Goal: Find contact information: Find contact information

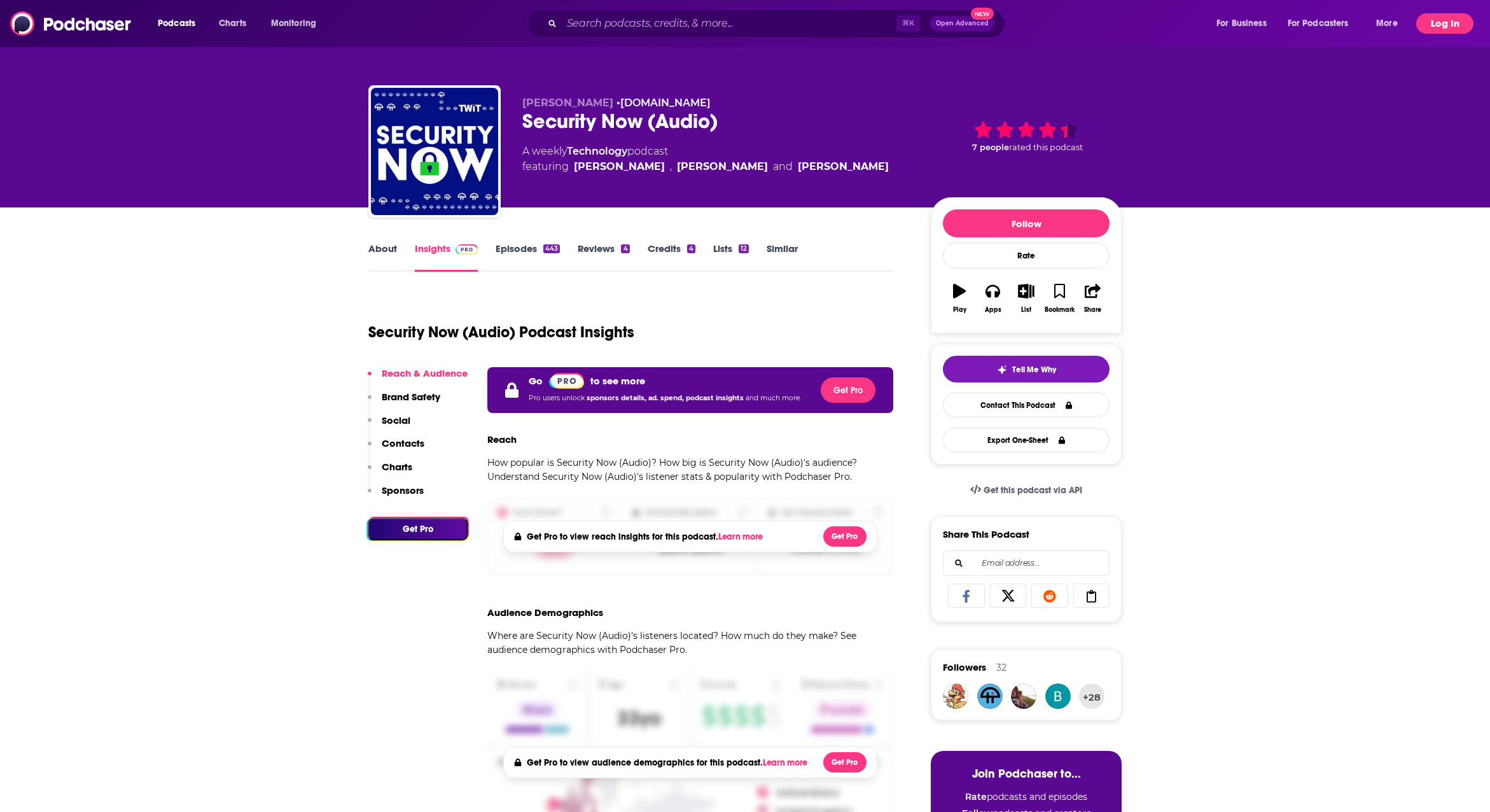
click at [1448, 22] on button "Log In" at bounding box center [1445, 23] width 58 height 21
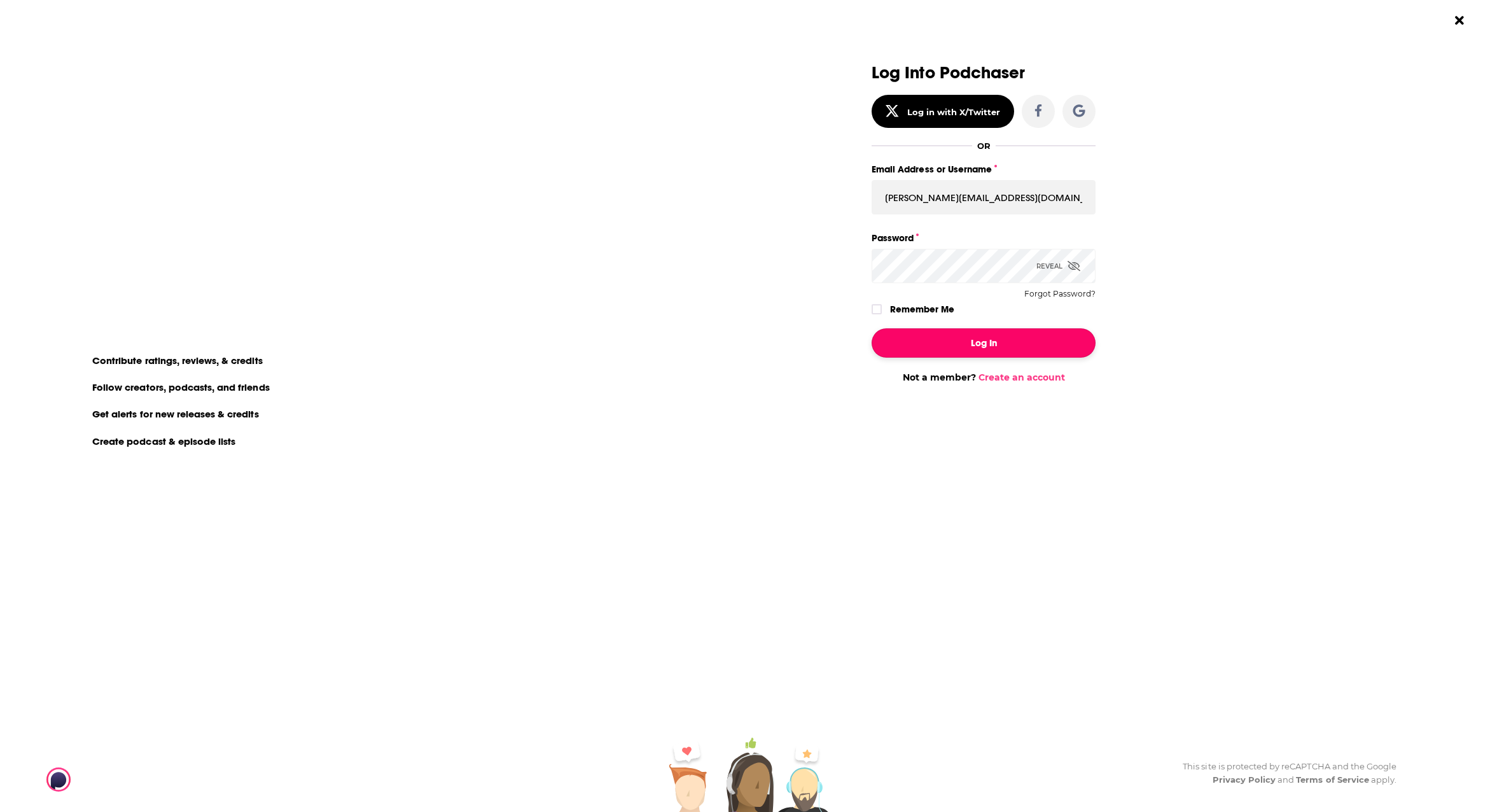
click at [980, 339] on button "Log In" at bounding box center [984, 342] width 224 height 29
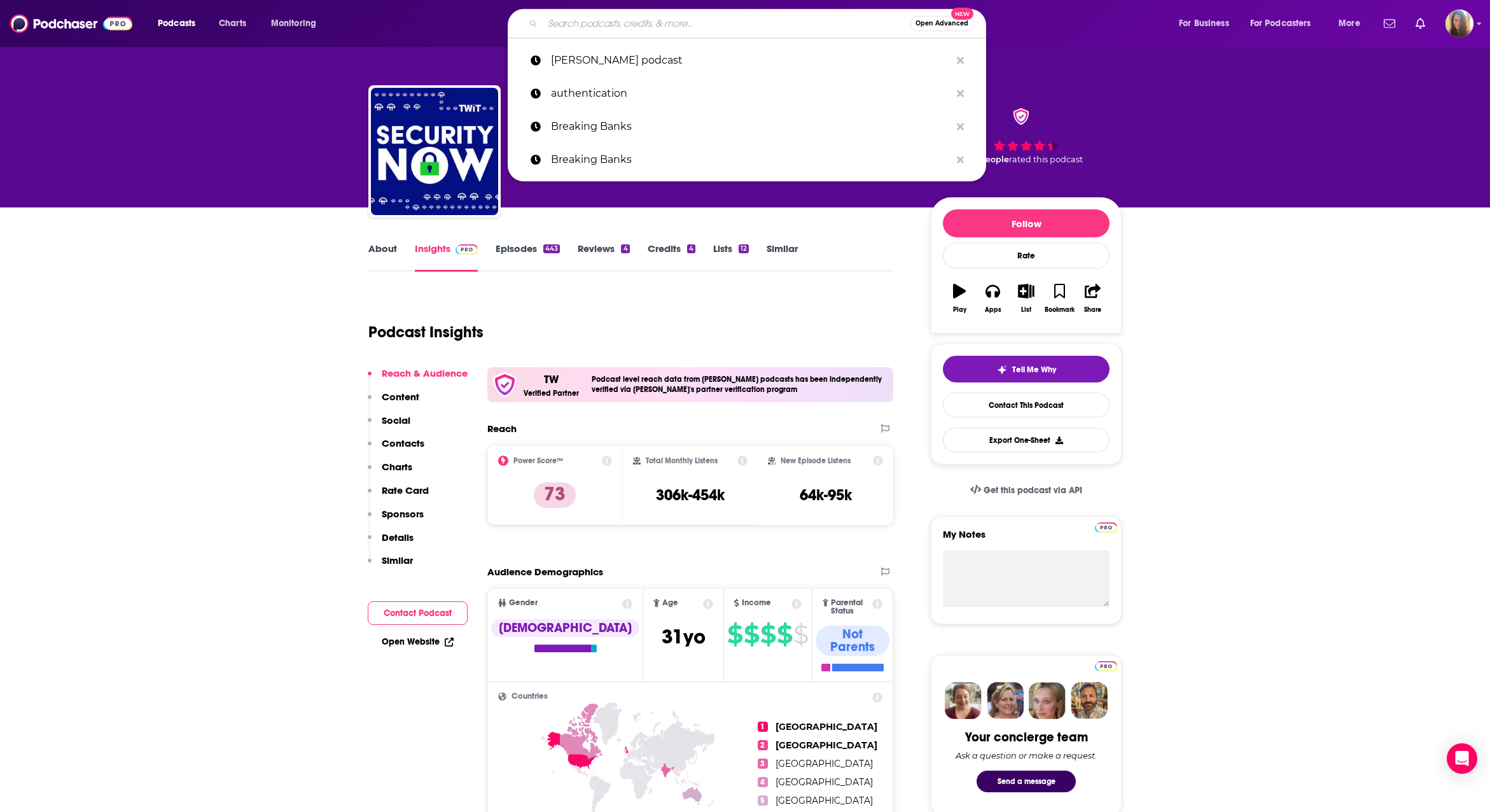
click at [646, 27] on input "Search podcasts, credits, & more..." at bounding box center [727, 23] width 367 height 21
paste input "Security Weekly News"
type input "Security Weekly News"
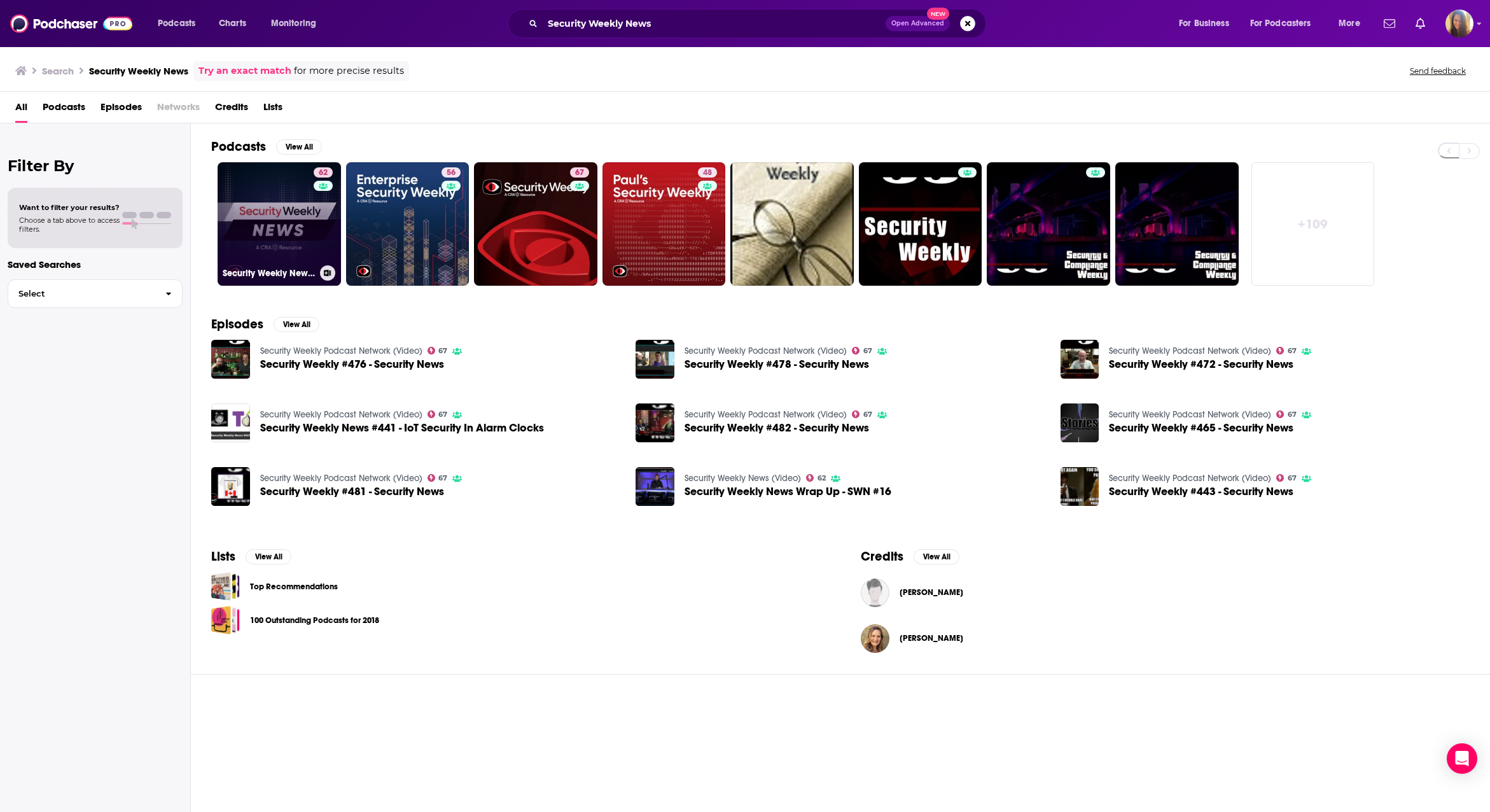
click at [283, 240] on link "62 Security Weekly News (Video)" at bounding box center [279, 223] width 123 height 123
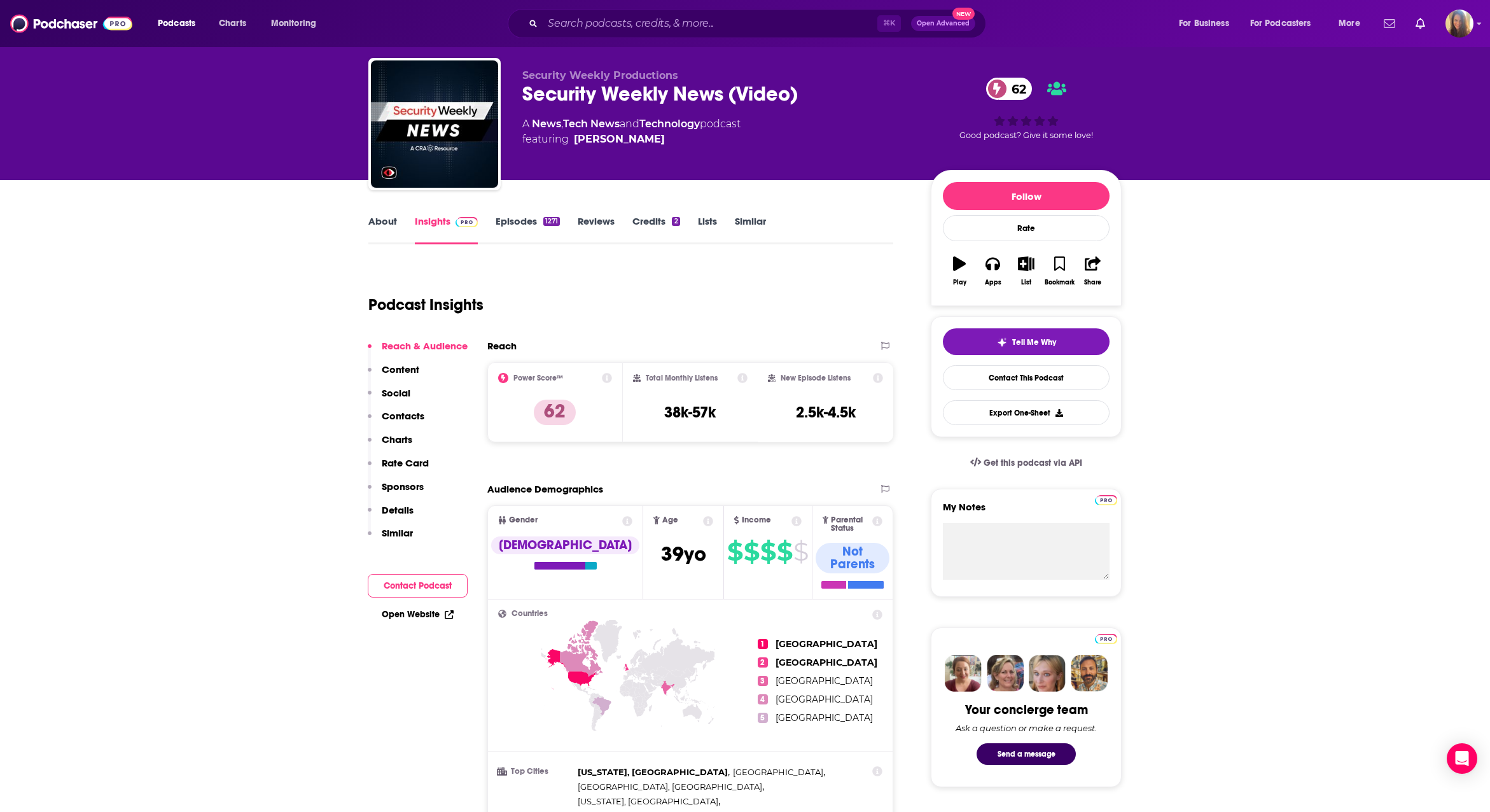
scroll to position [33, 0]
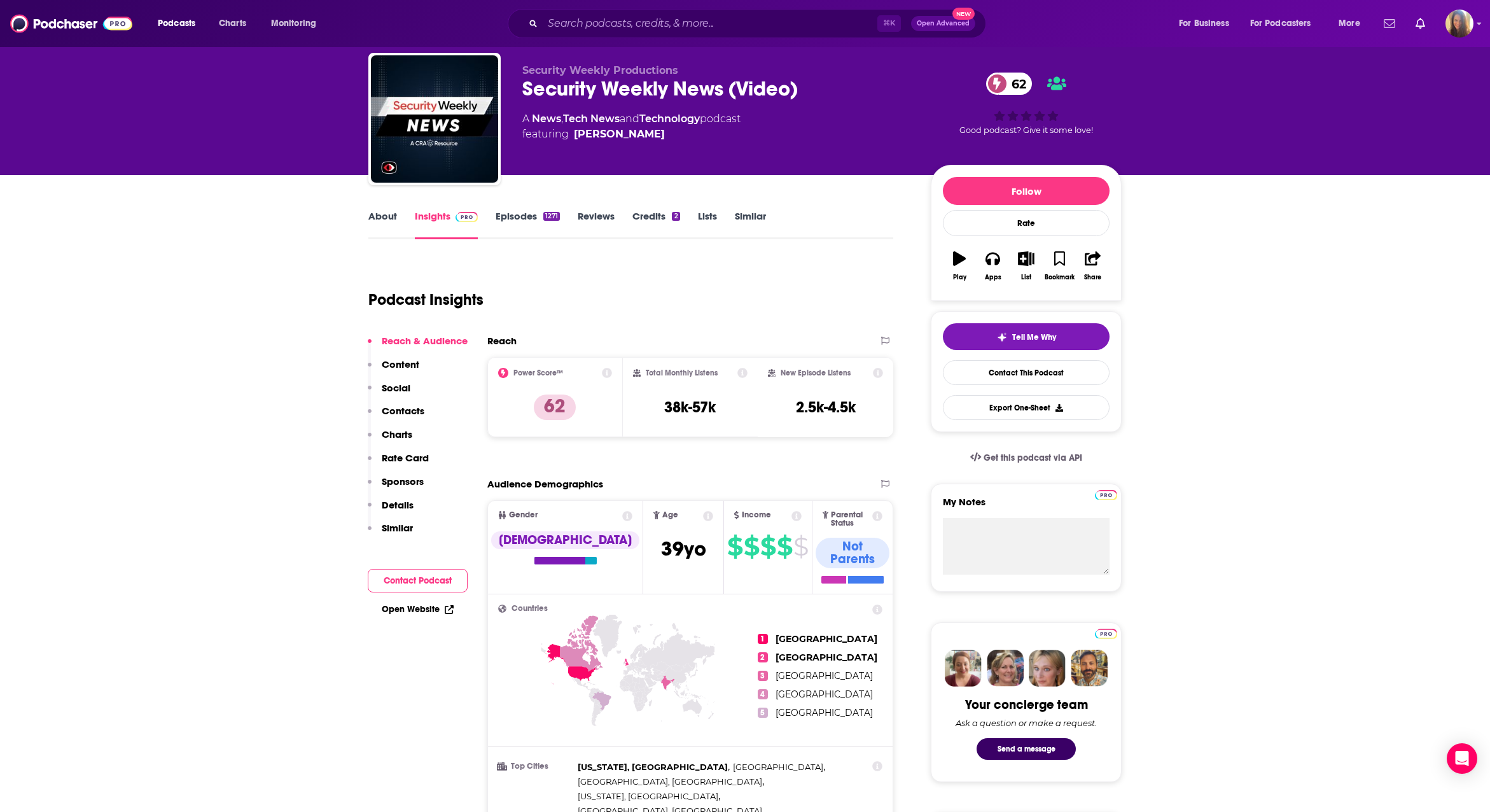
click at [648, 213] on link "Credits 2" at bounding box center [655, 224] width 47 height 29
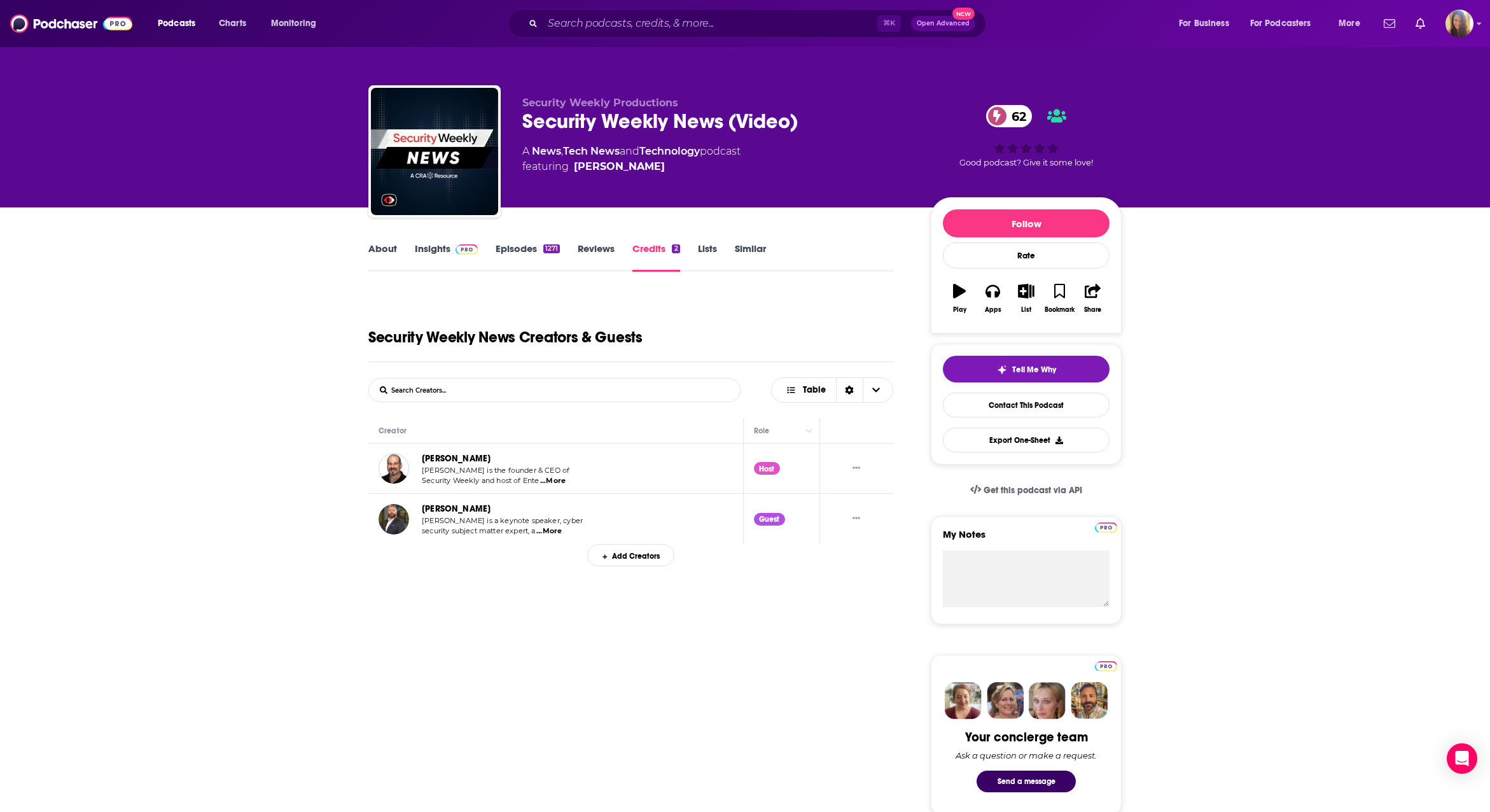
click at [558, 481] on span "...More" at bounding box center [553, 481] width 26 height 10
click at [433, 246] on link "Insights" at bounding box center [446, 256] width 63 height 29
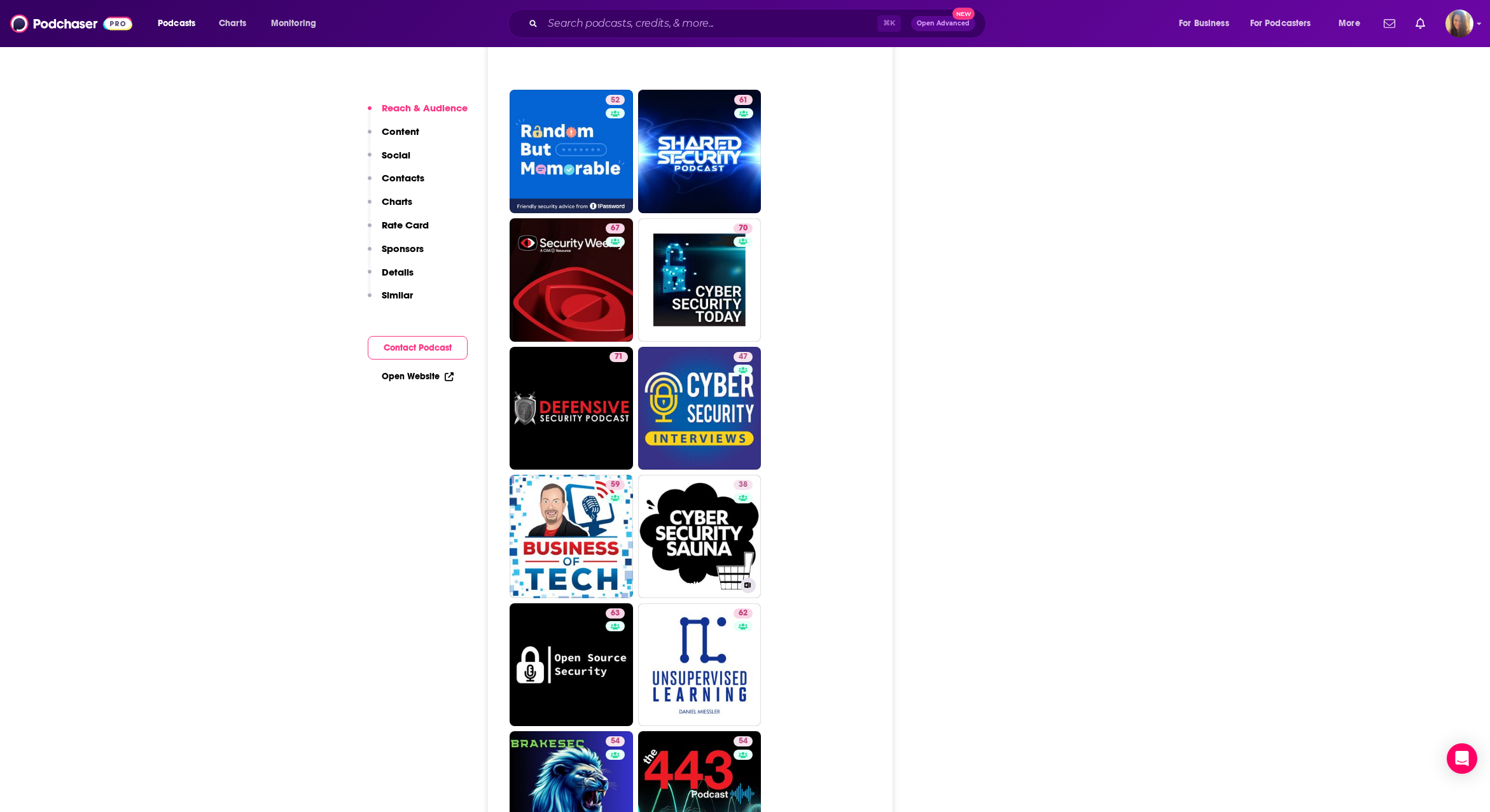
scroll to position [2759, 0]
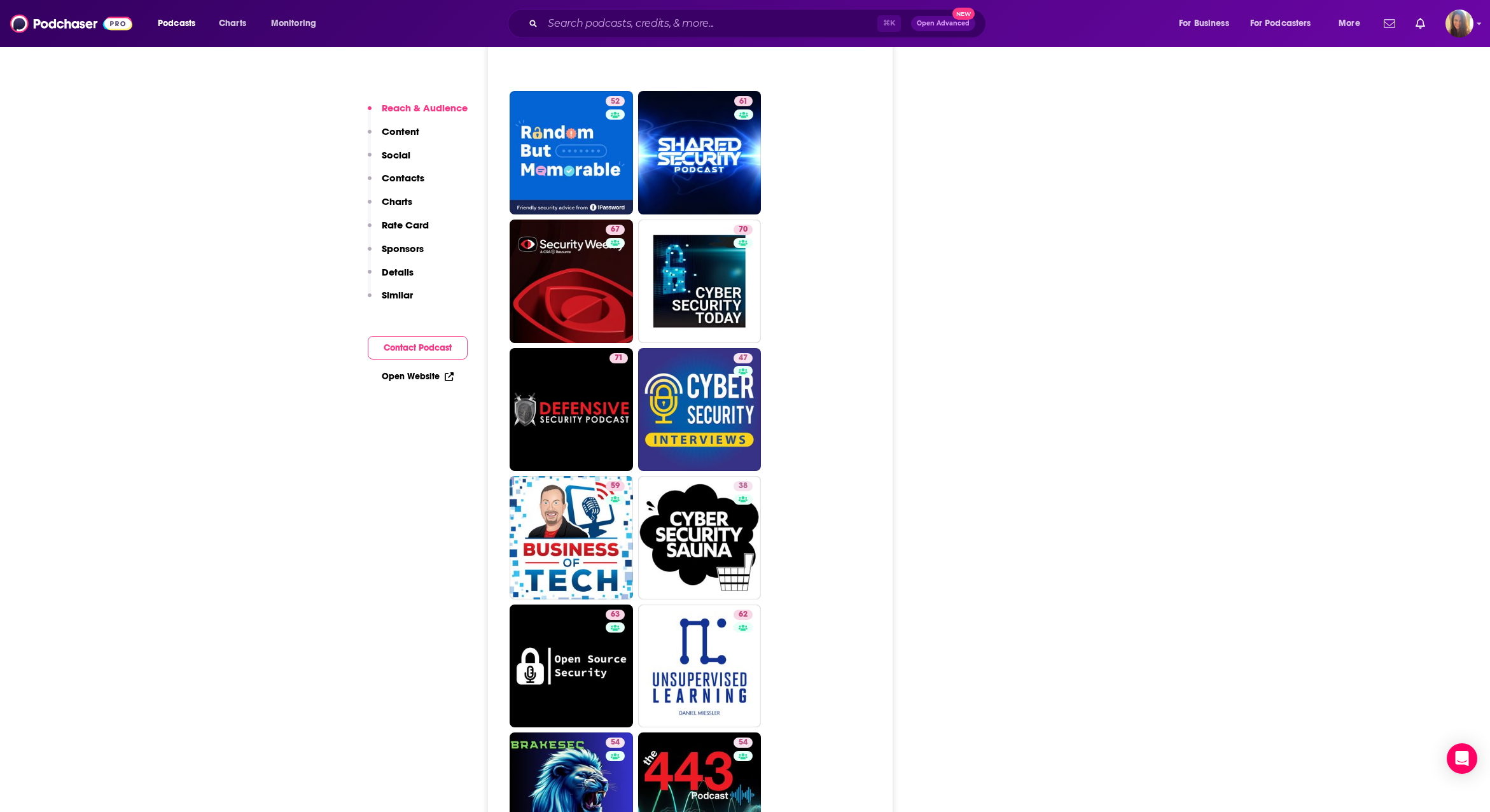
click at [406, 177] on p "Contacts" at bounding box center [403, 178] width 43 height 12
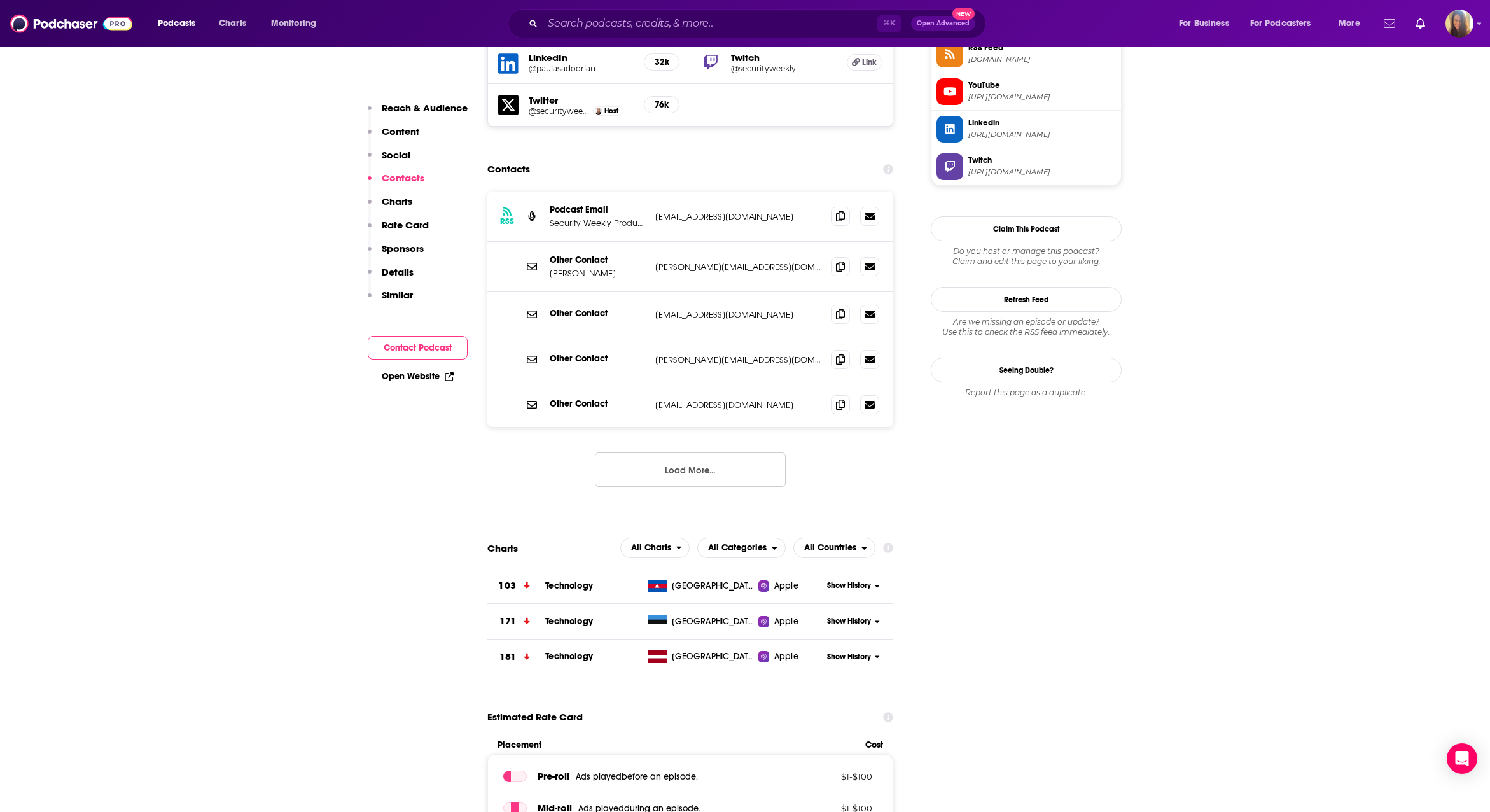
scroll to position [1107, 0]
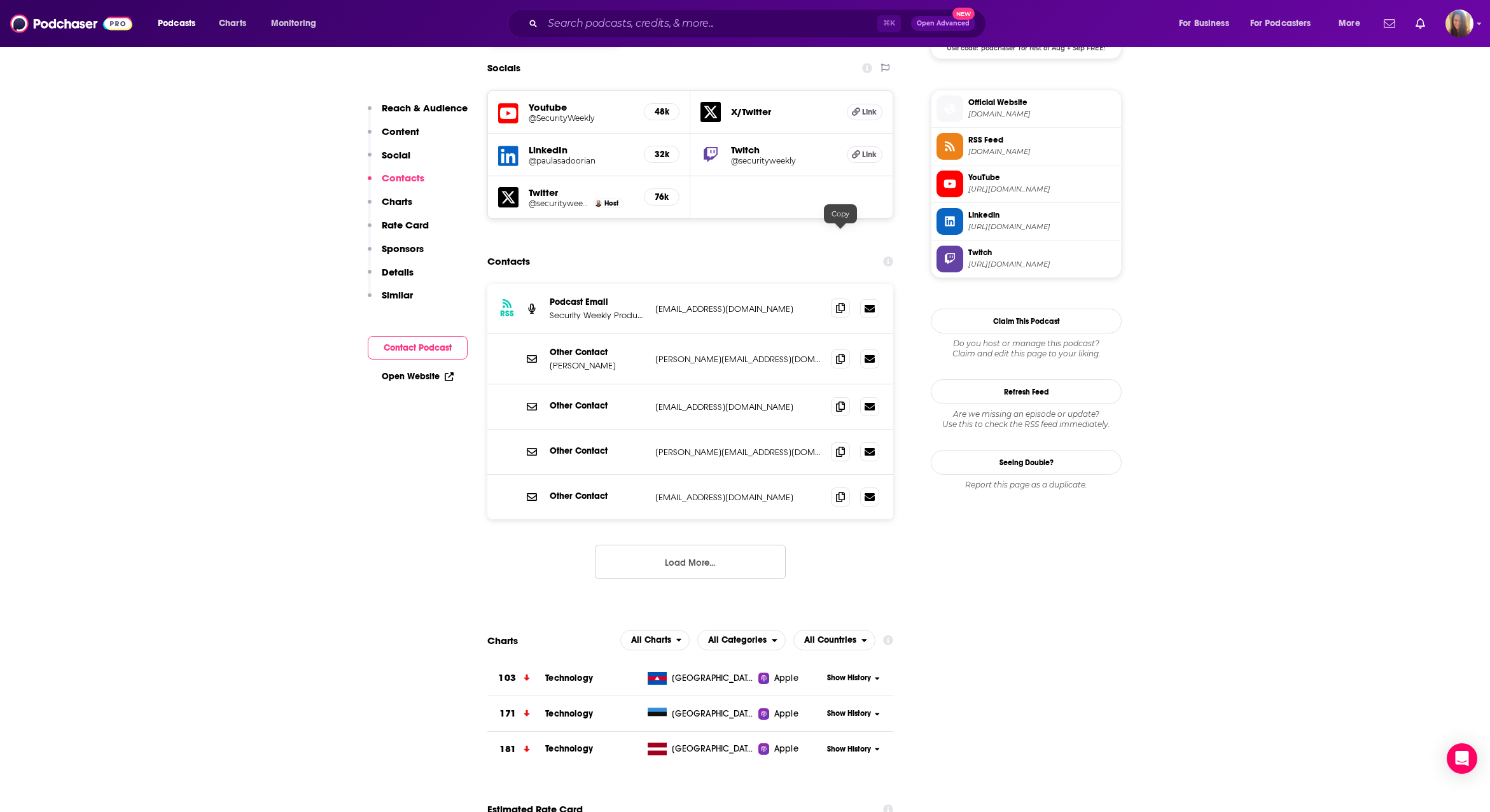
click at [842, 303] on icon at bounding box center [840, 308] width 9 height 10
click at [842, 353] on icon at bounding box center [840, 358] width 9 height 10
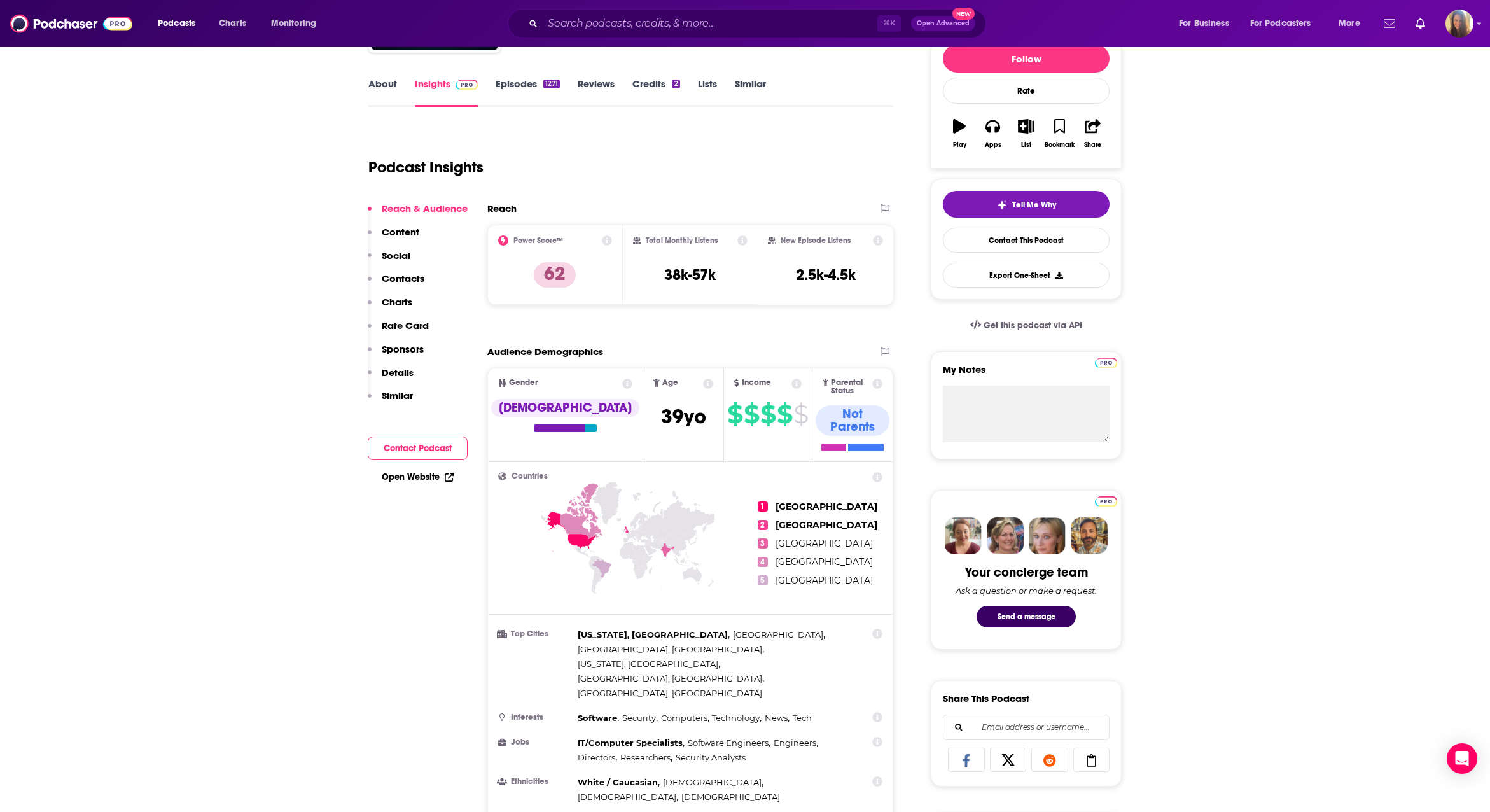
scroll to position [0, 0]
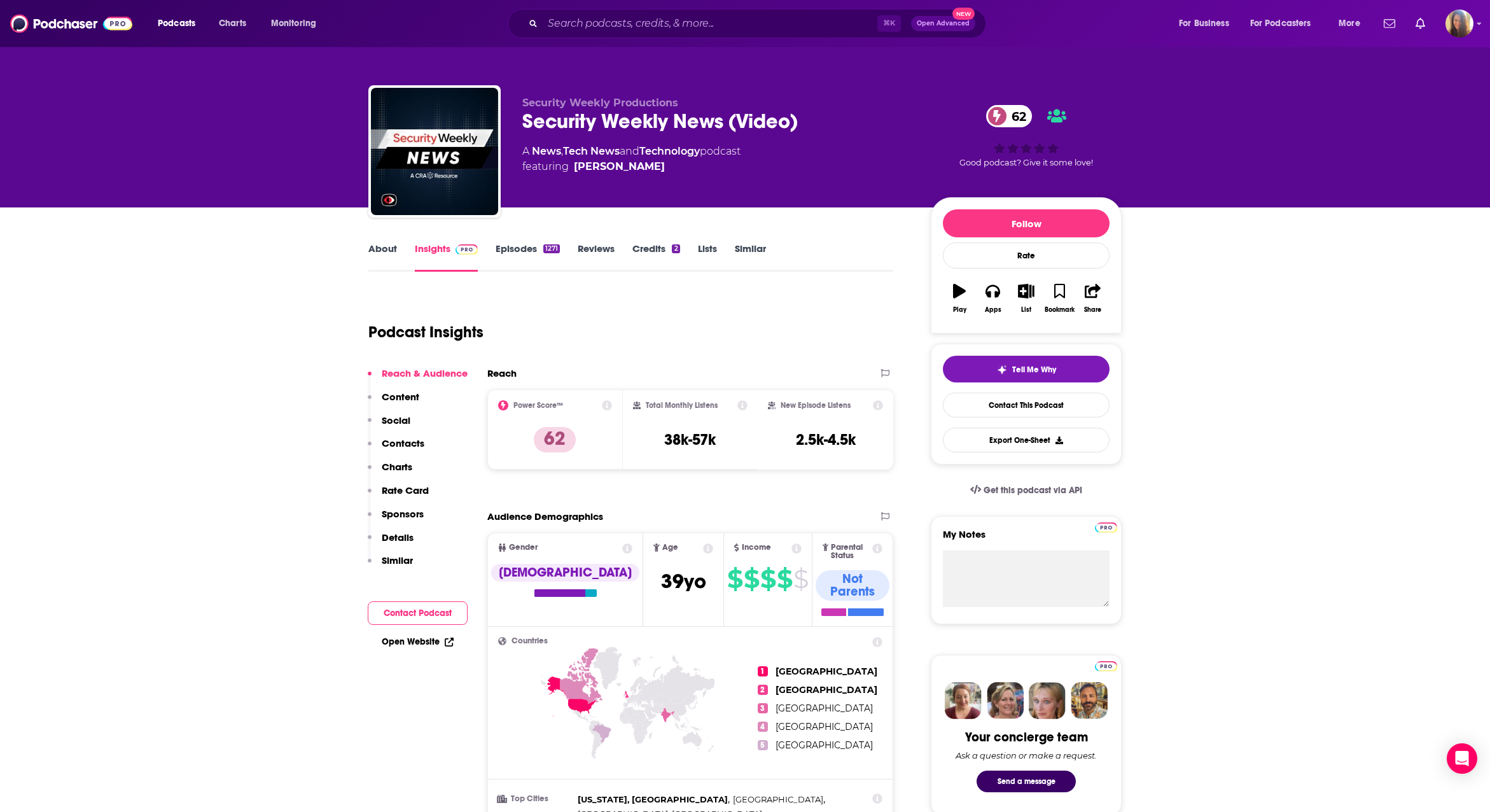
click at [652, 245] on link "Credits 2" at bounding box center [655, 256] width 47 height 29
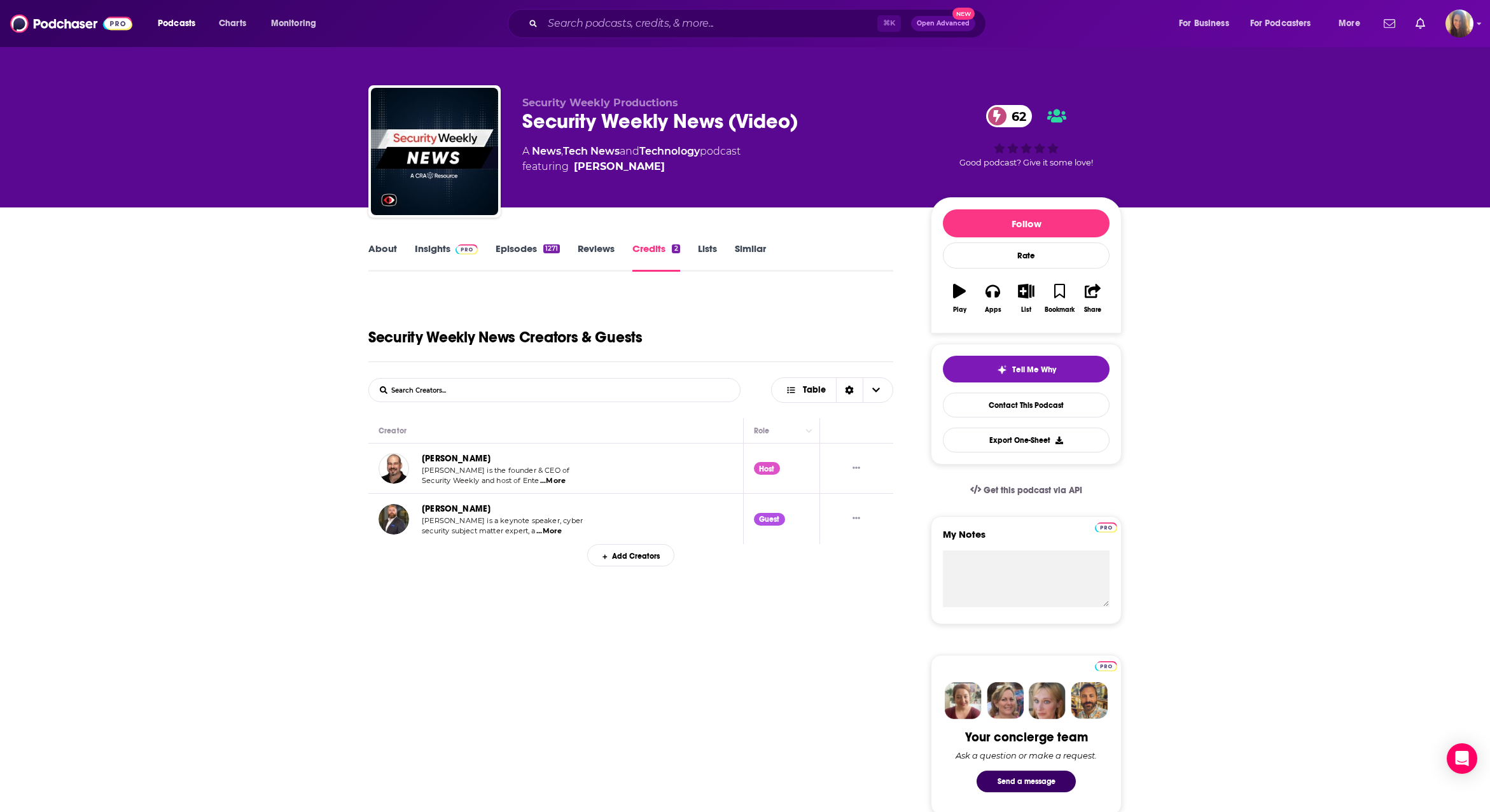
click at [558, 481] on span "...More" at bounding box center [553, 481] width 26 height 10
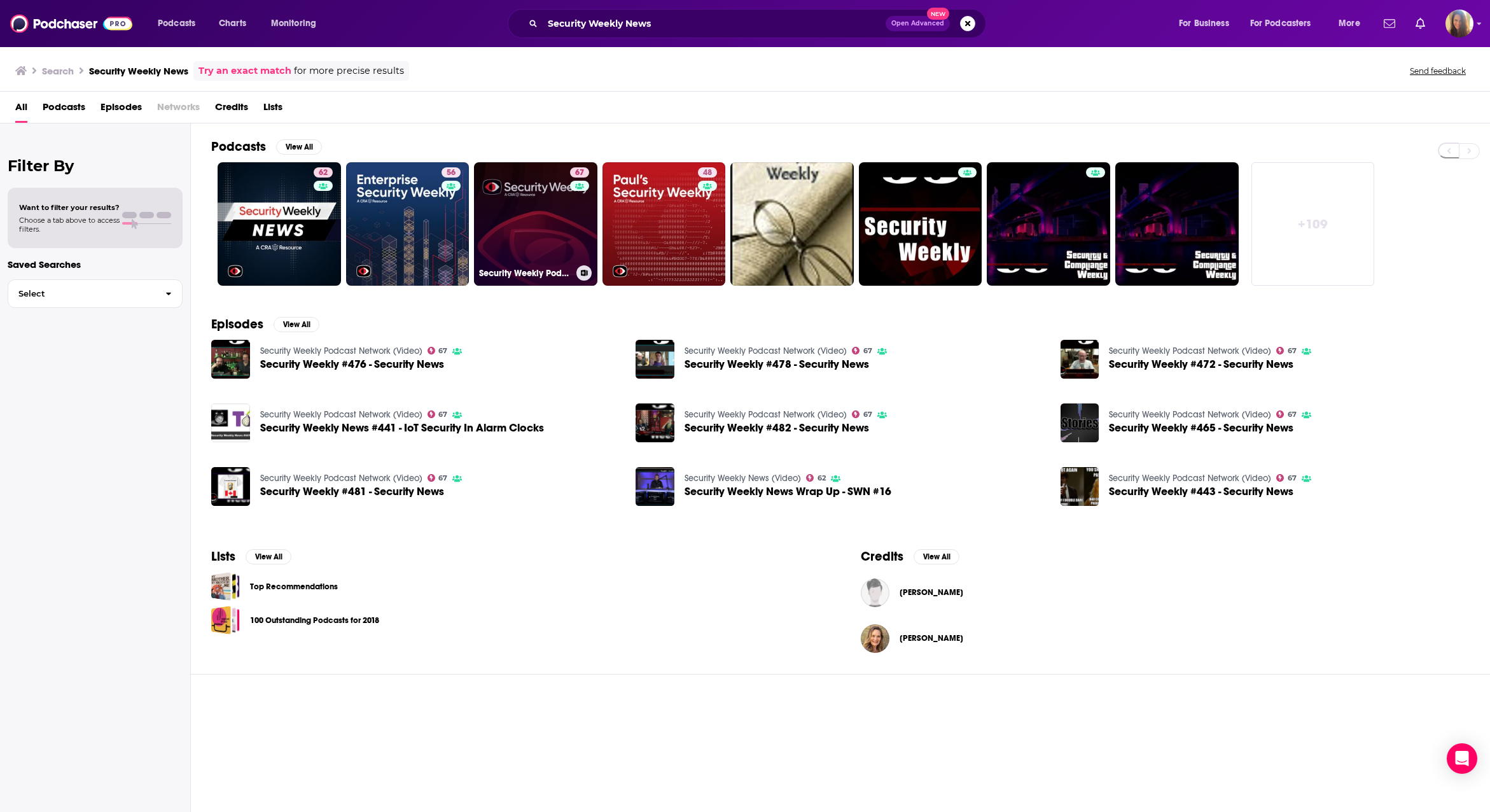
click at [533, 227] on link "67 Security Weekly Podcast Network (Video)" at bounding box center [536, 223] width 123 height 123
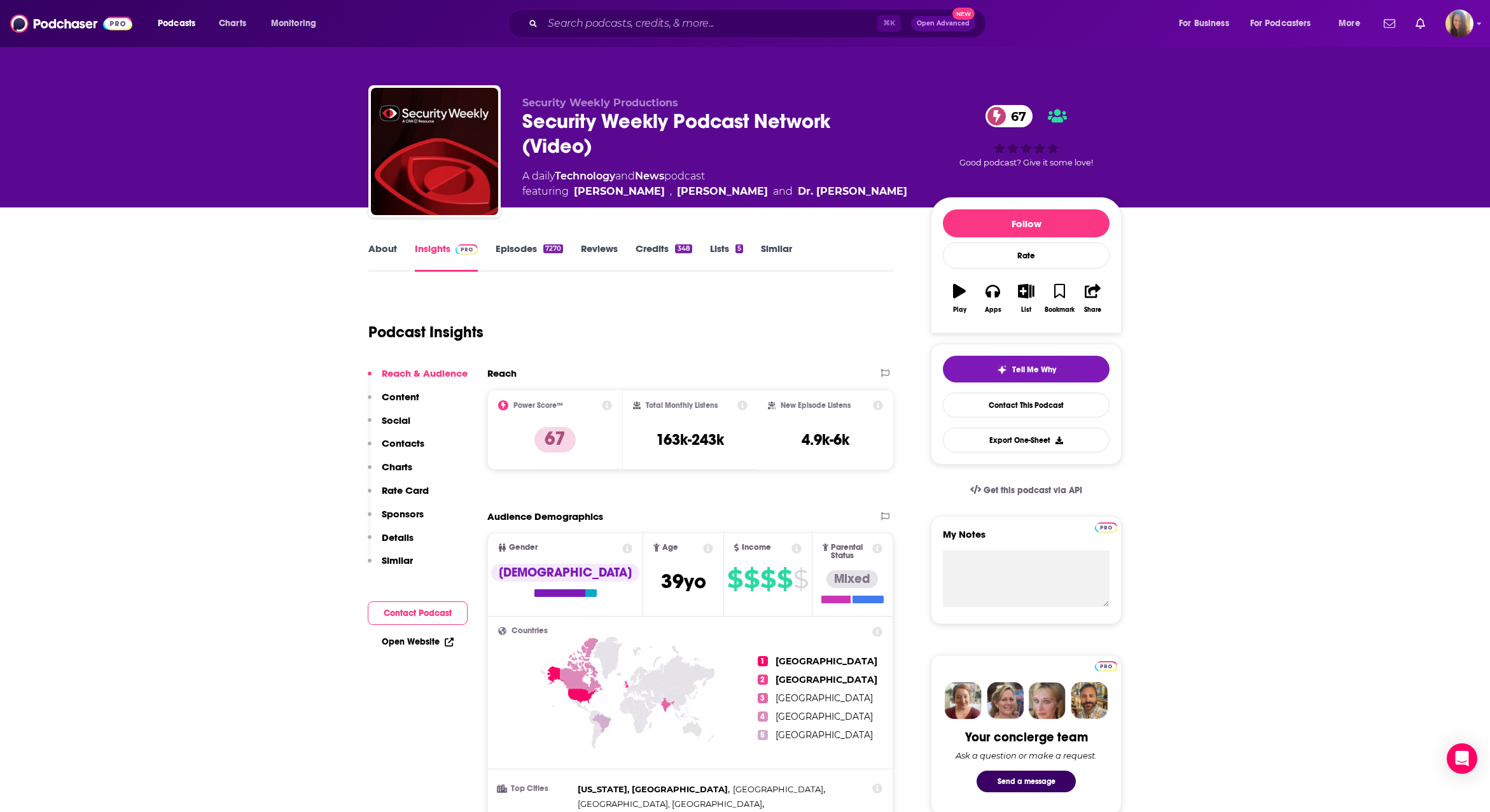
click at [655, 245] on link "Credits 348" at bounding box center [663, 256] width 56 height 29
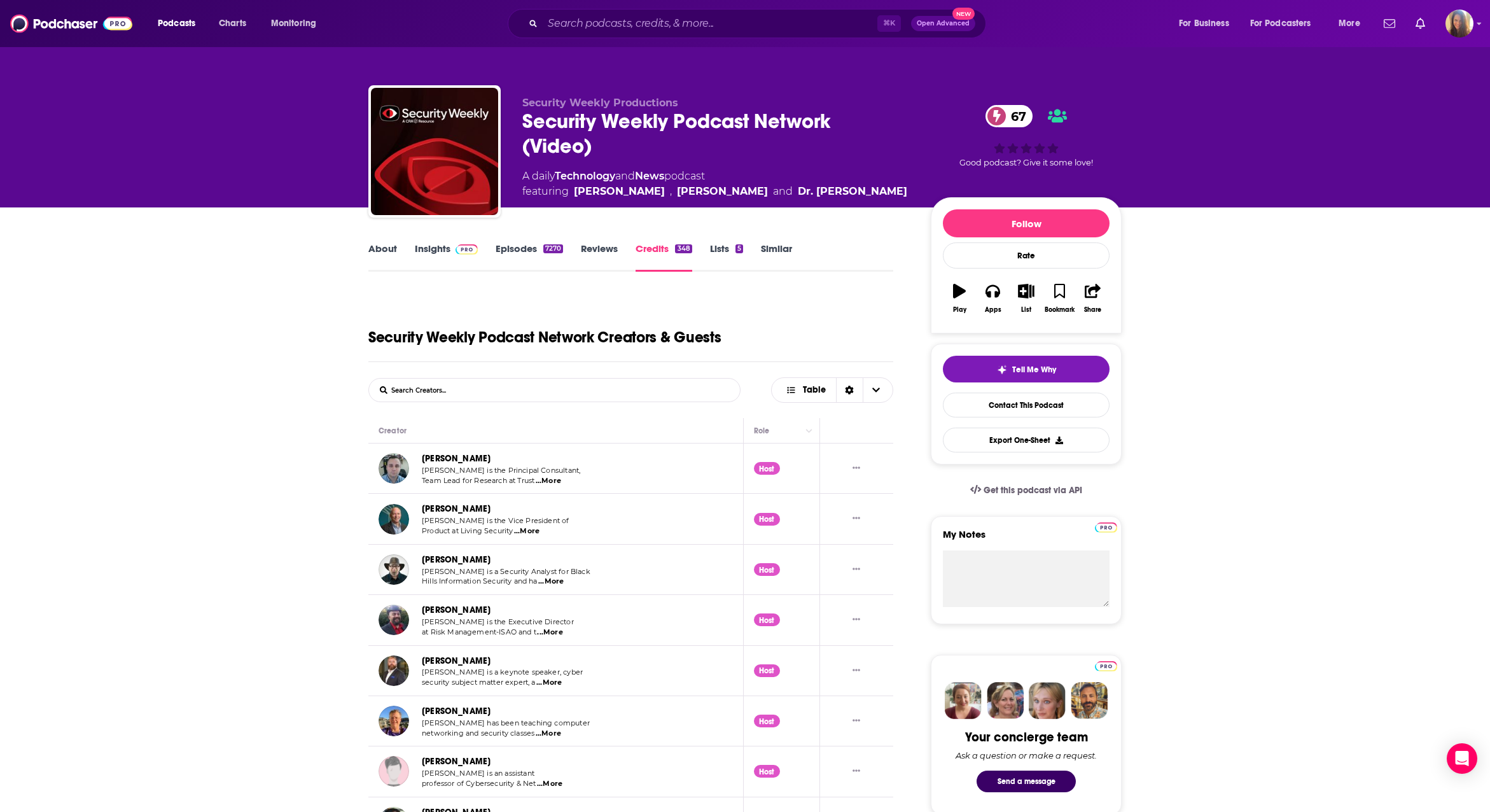
click at [424, 248] on link "Insights" at bounding box center [446, 256] width 63 height 29
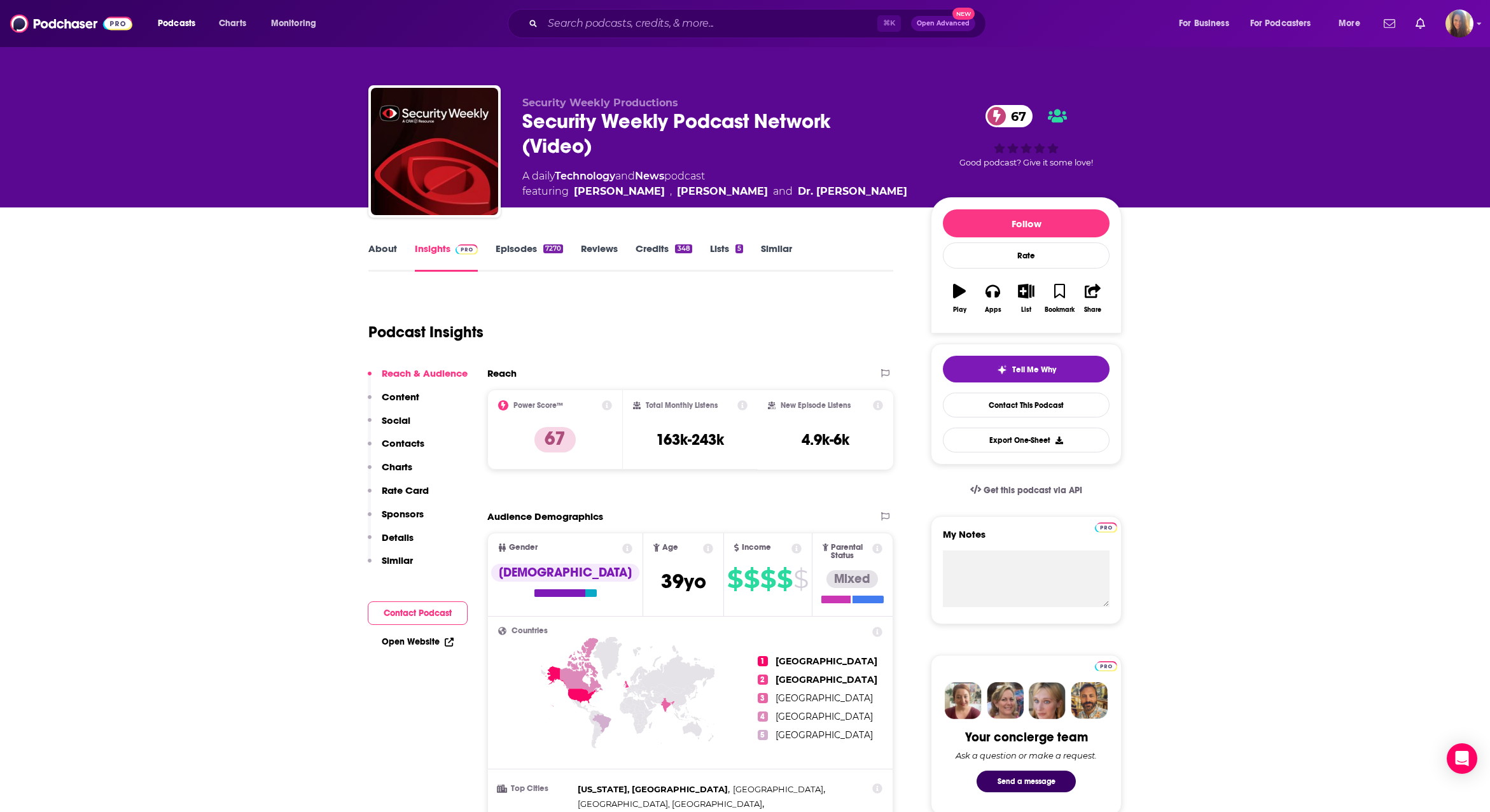
click at [407, 446] on p "Contacts" at bounding box center [403, 443] width 43 height 12
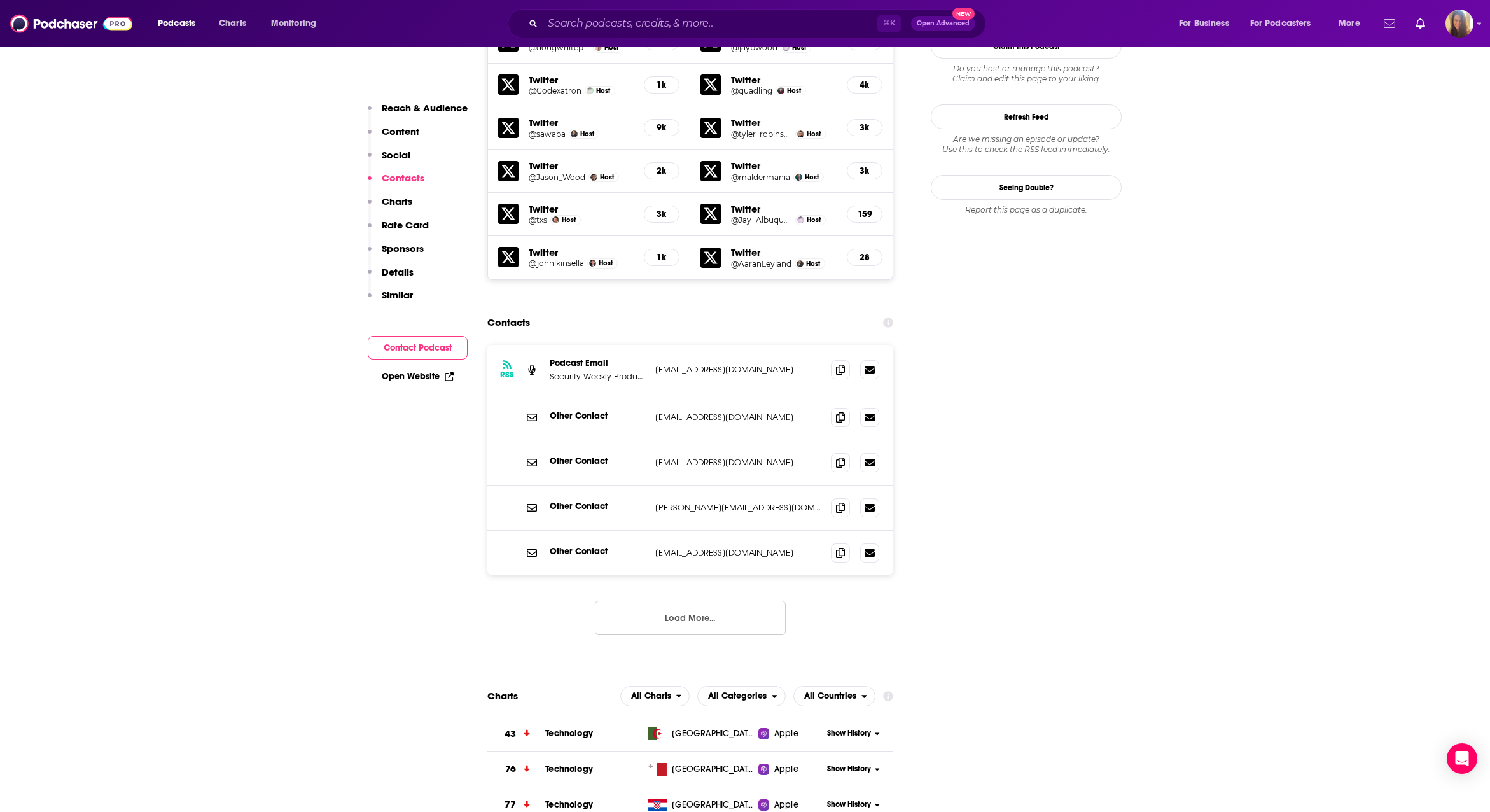
scroll to position [1463, 0]
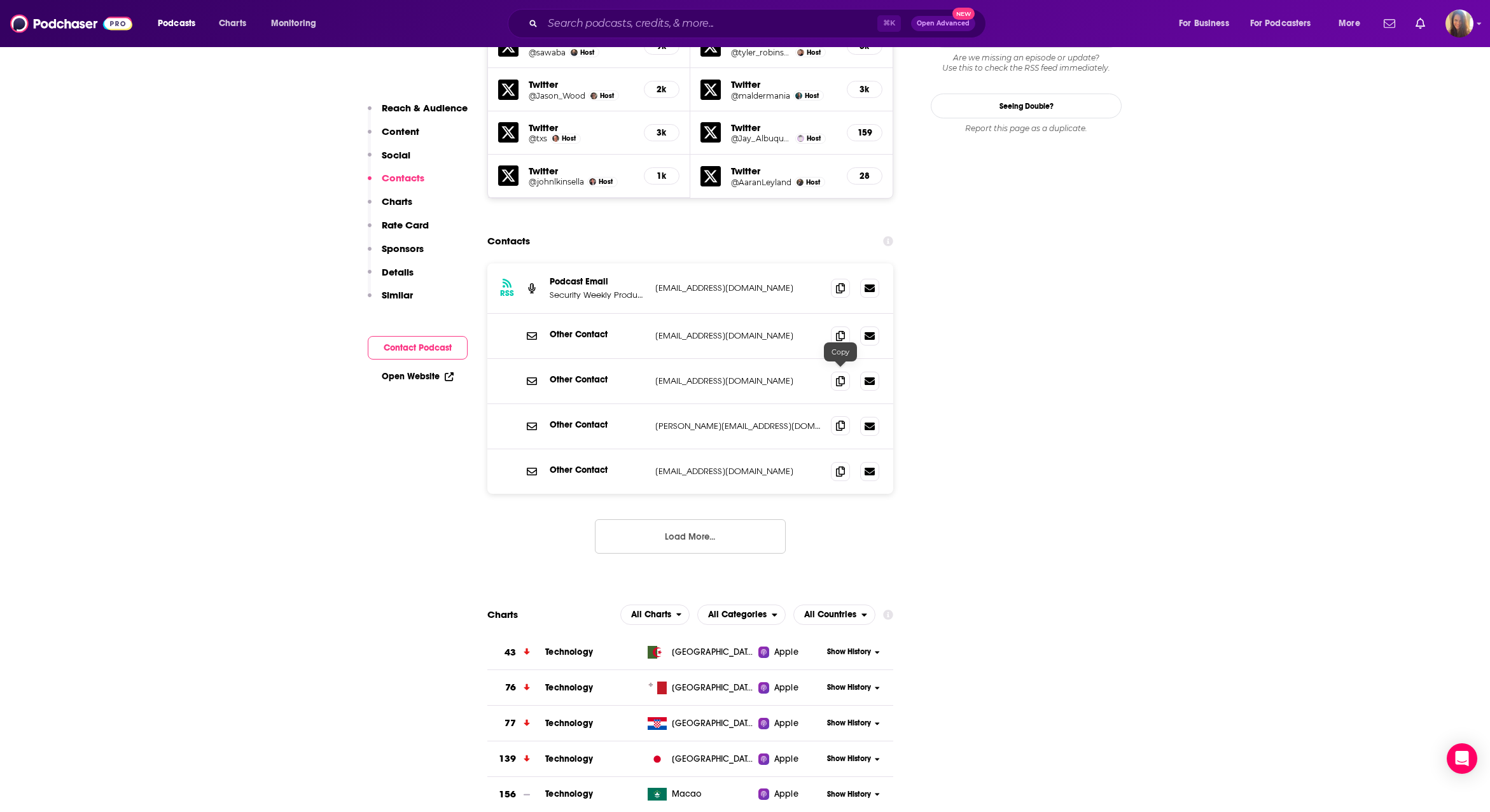
click at [845, 421] on icon at bounding box center [840, 426] width 9 height 10
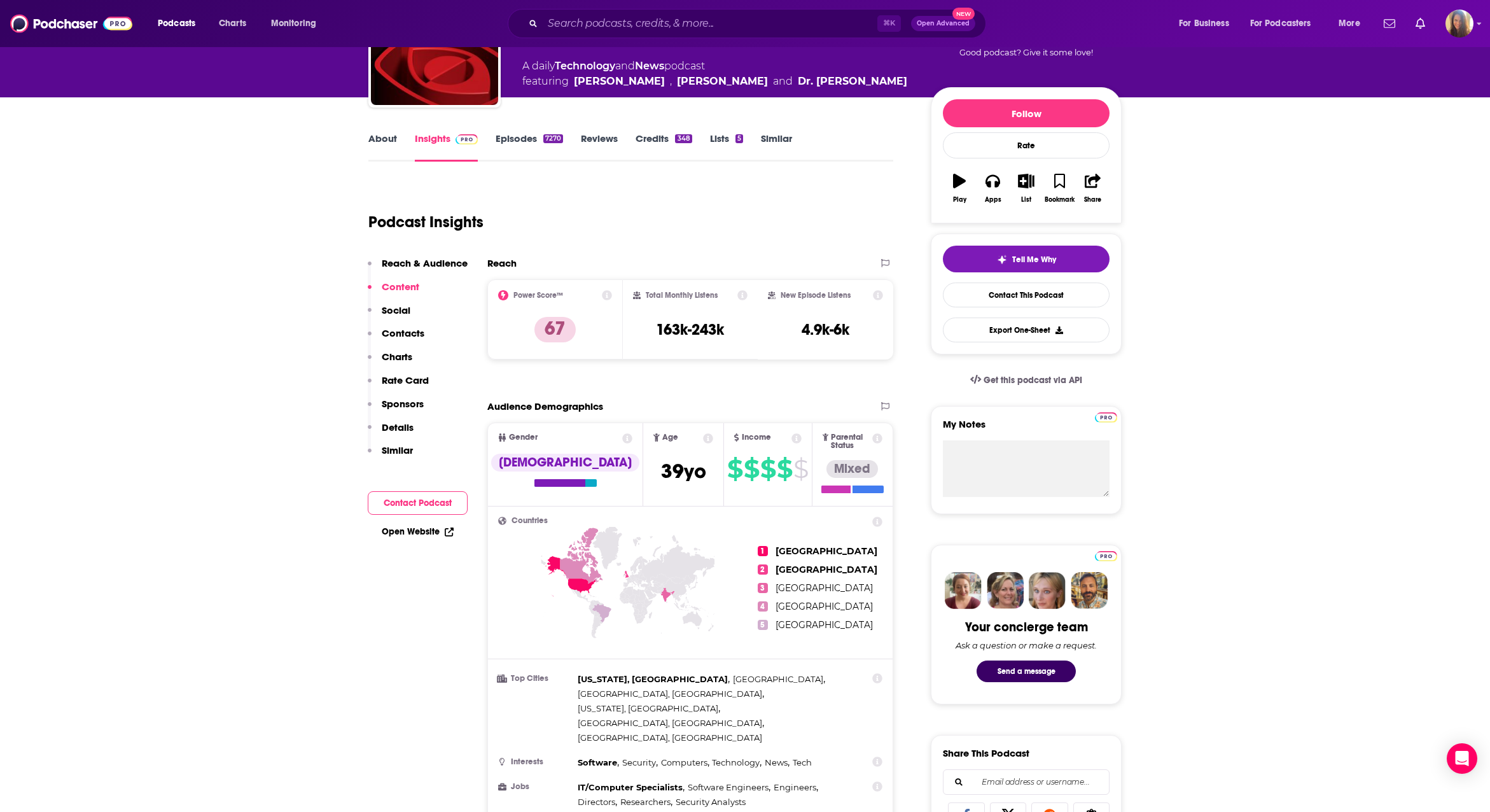
scroll to position [0, 0]
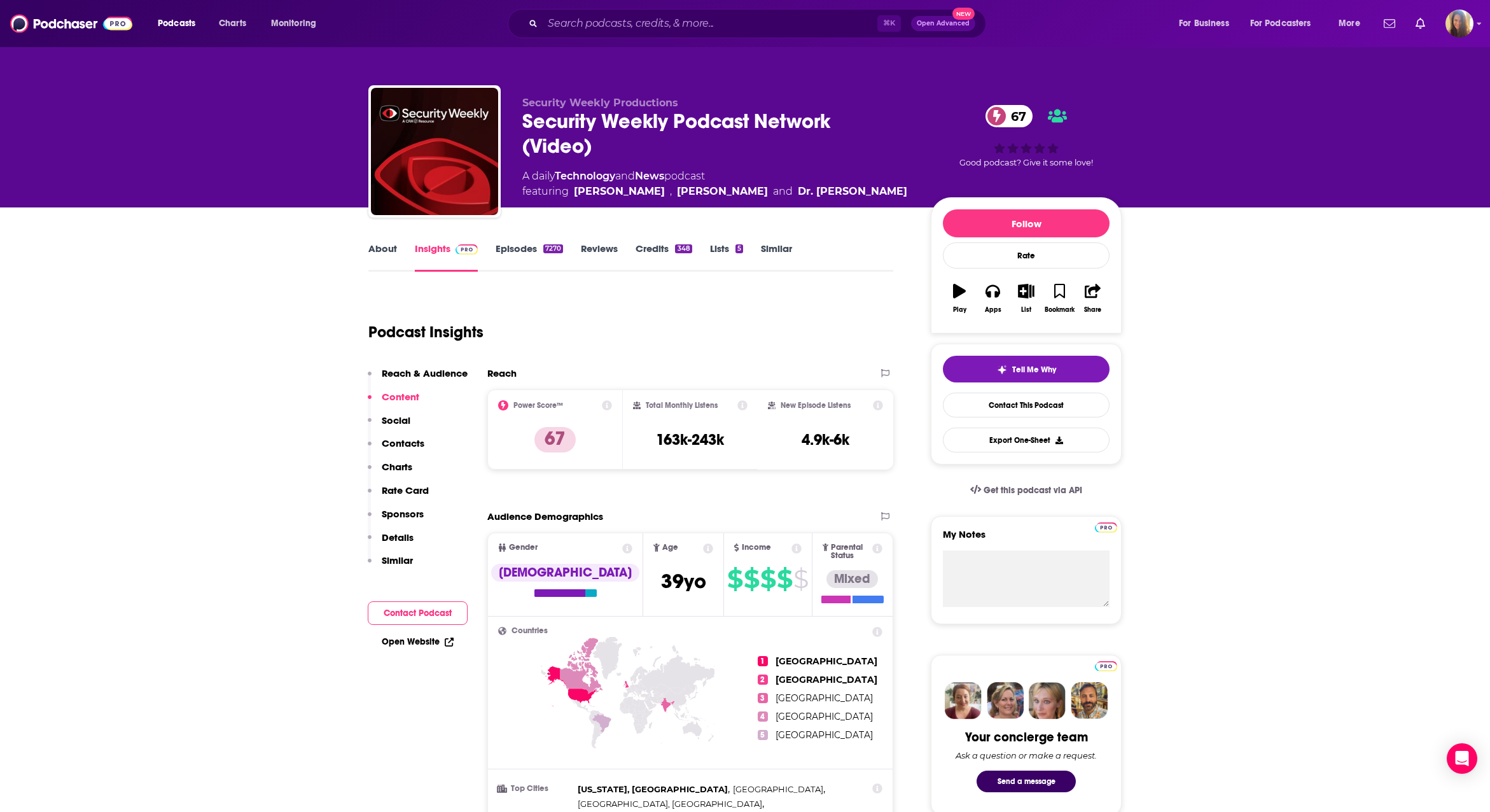
click at [380, 247] on link "About" at bounding box center [382, 256] width 29 height 29
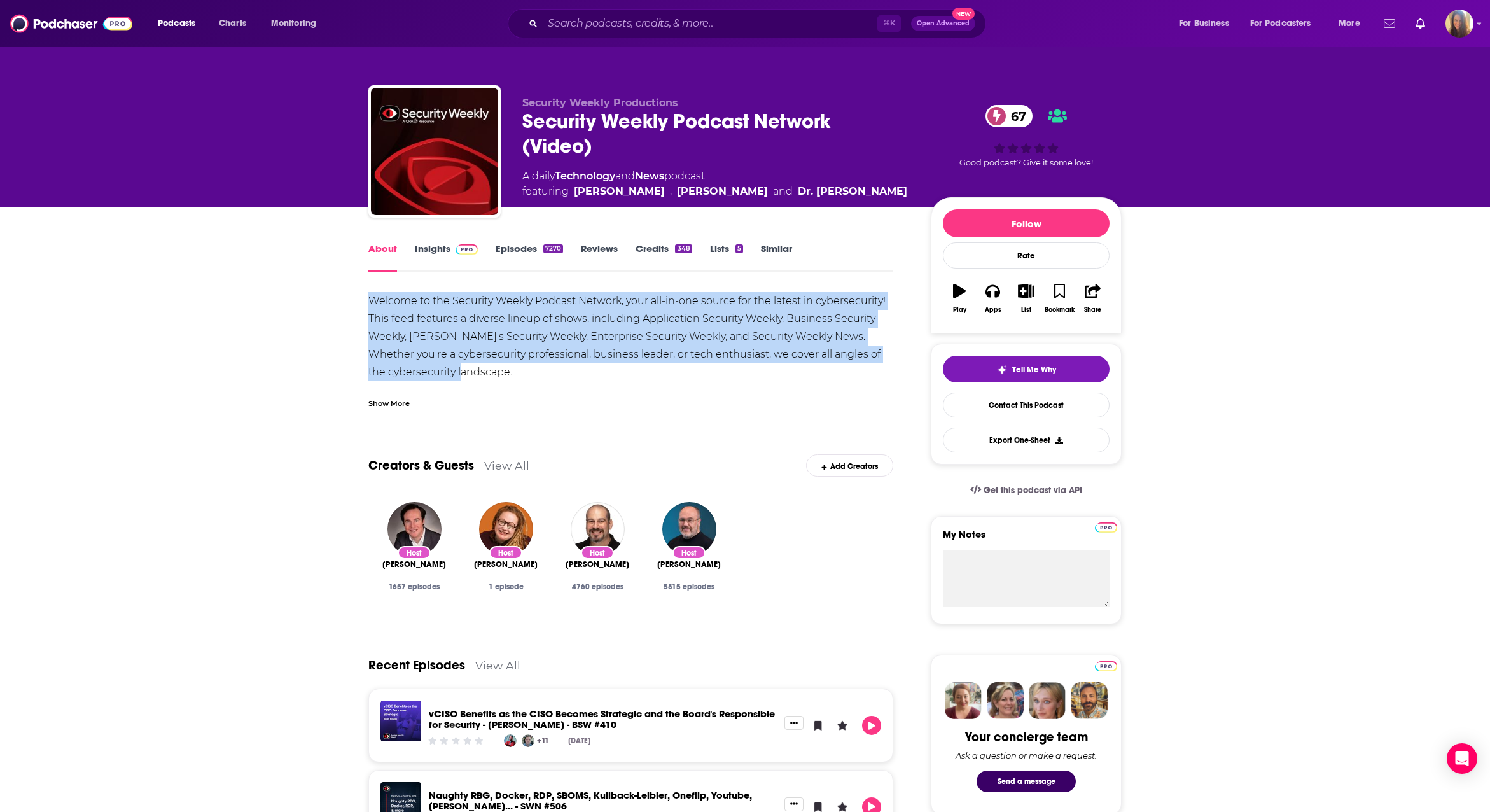
drag, startPoint x: 446, startPoint y: 377, endPoint x: 357, endPoint y: 300, distance: 117.7
copy div "Welcome to the Security Weekly Podcast Network, your all-in-one source for the …"
click at [1463, 25] on img "Logged in as AHartman333" at bounding box center [1460, 24] width 28 height 28
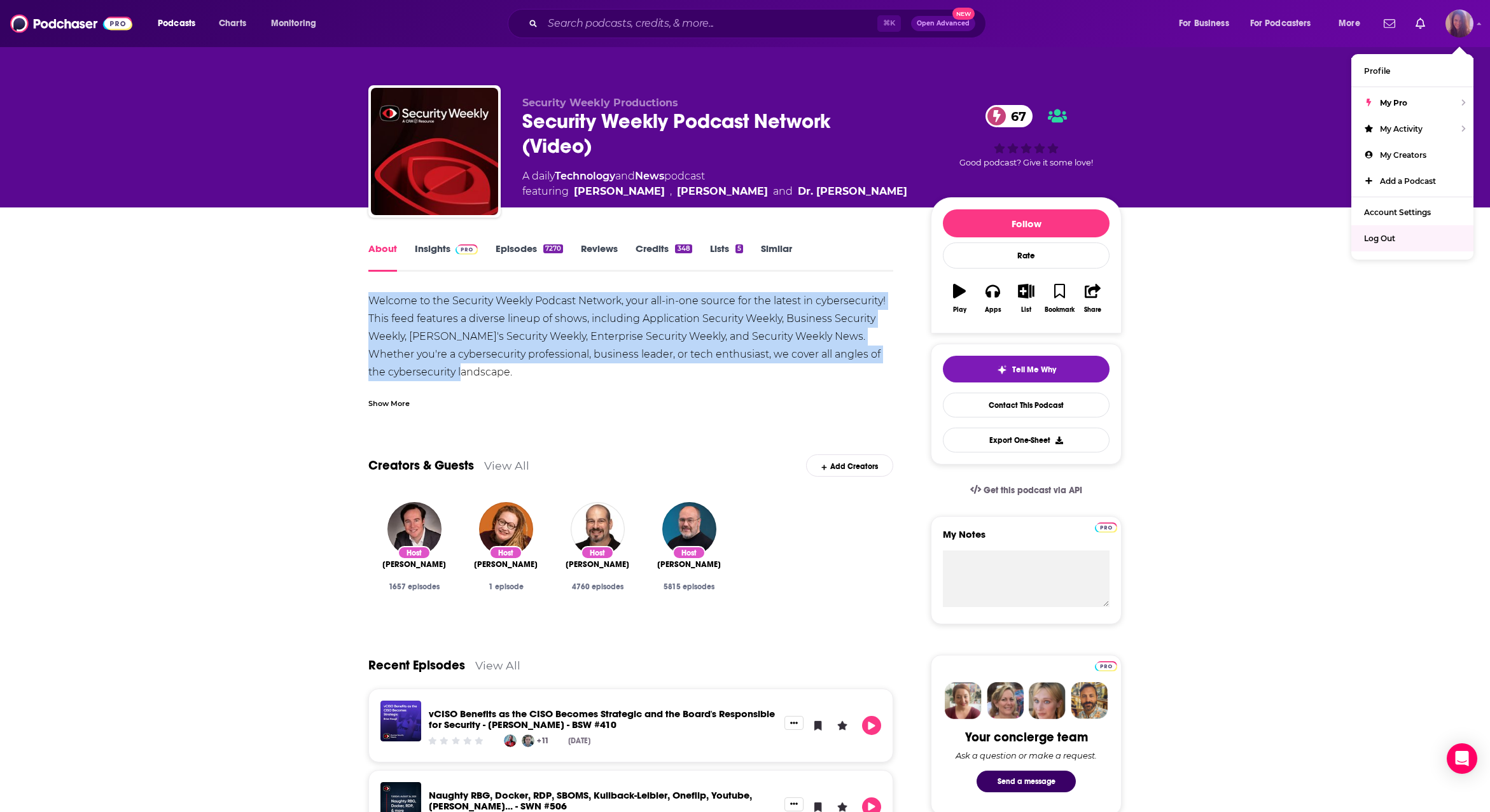
click at [1384, 233] on span "Log Out" at bounding box center [1380, 238] width 31 height 10
